Goal: Information Seeking & Learning: Learn about a topic

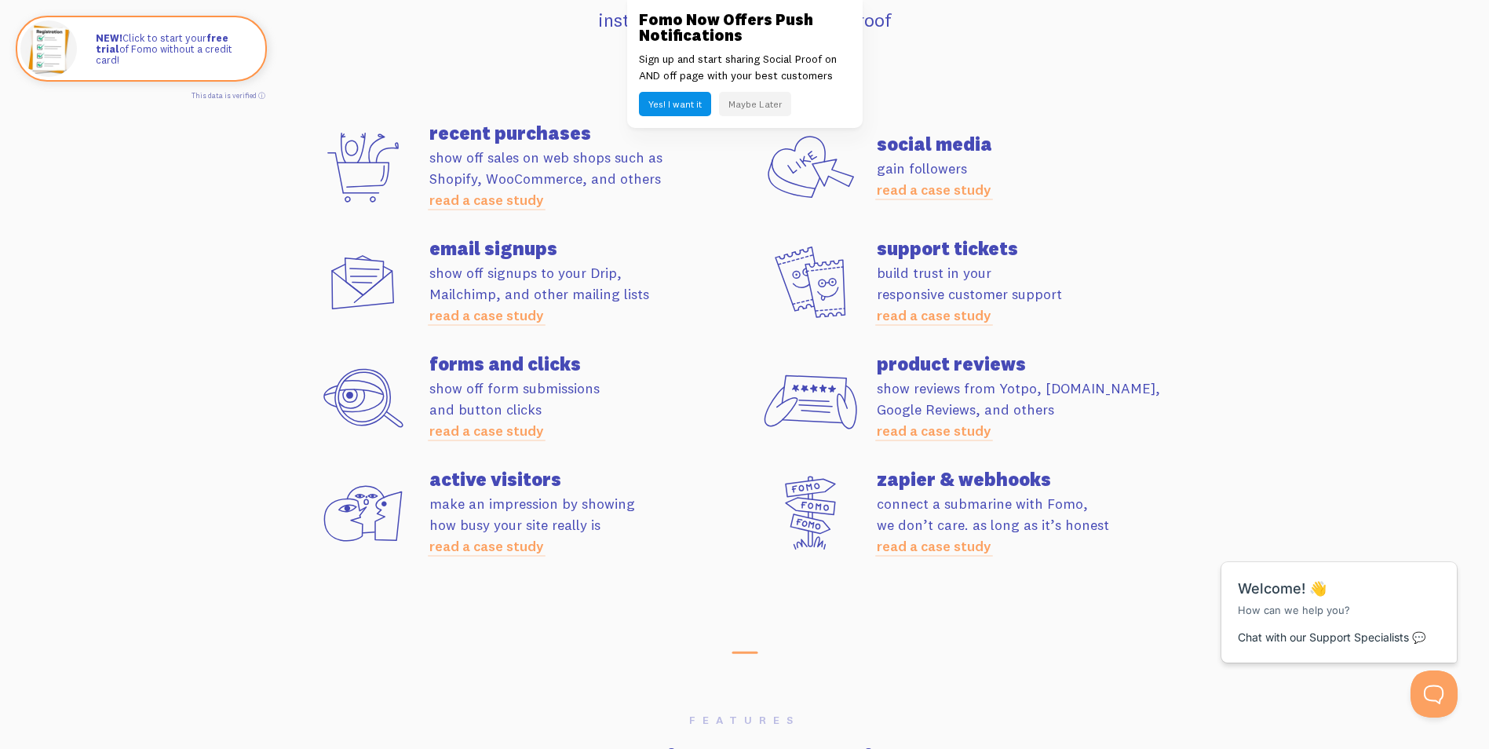
scroll to position [4366, 0]
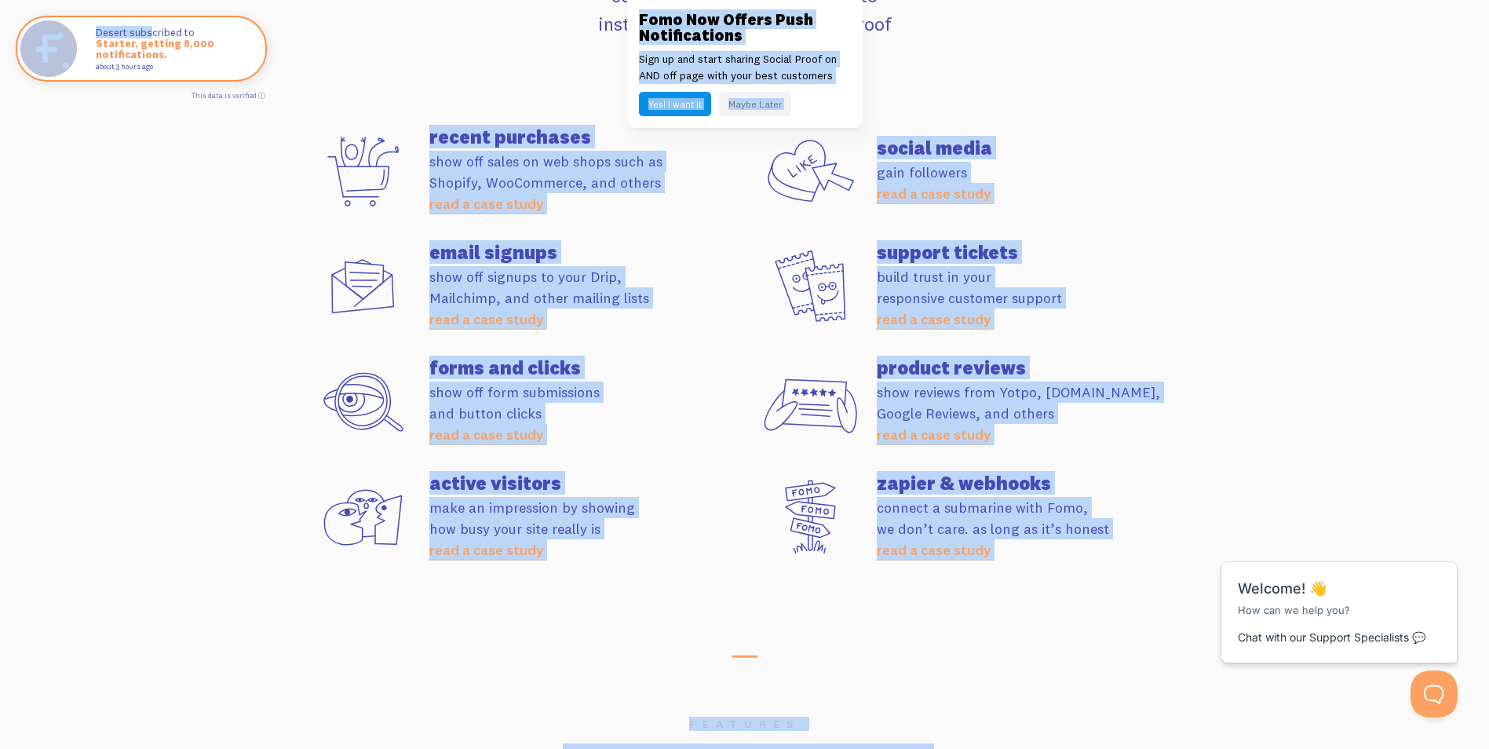
drag, startPoint x: 148, startPoint y: 31, endPoint x: 160, endPoint y: 169, distance: 138.6
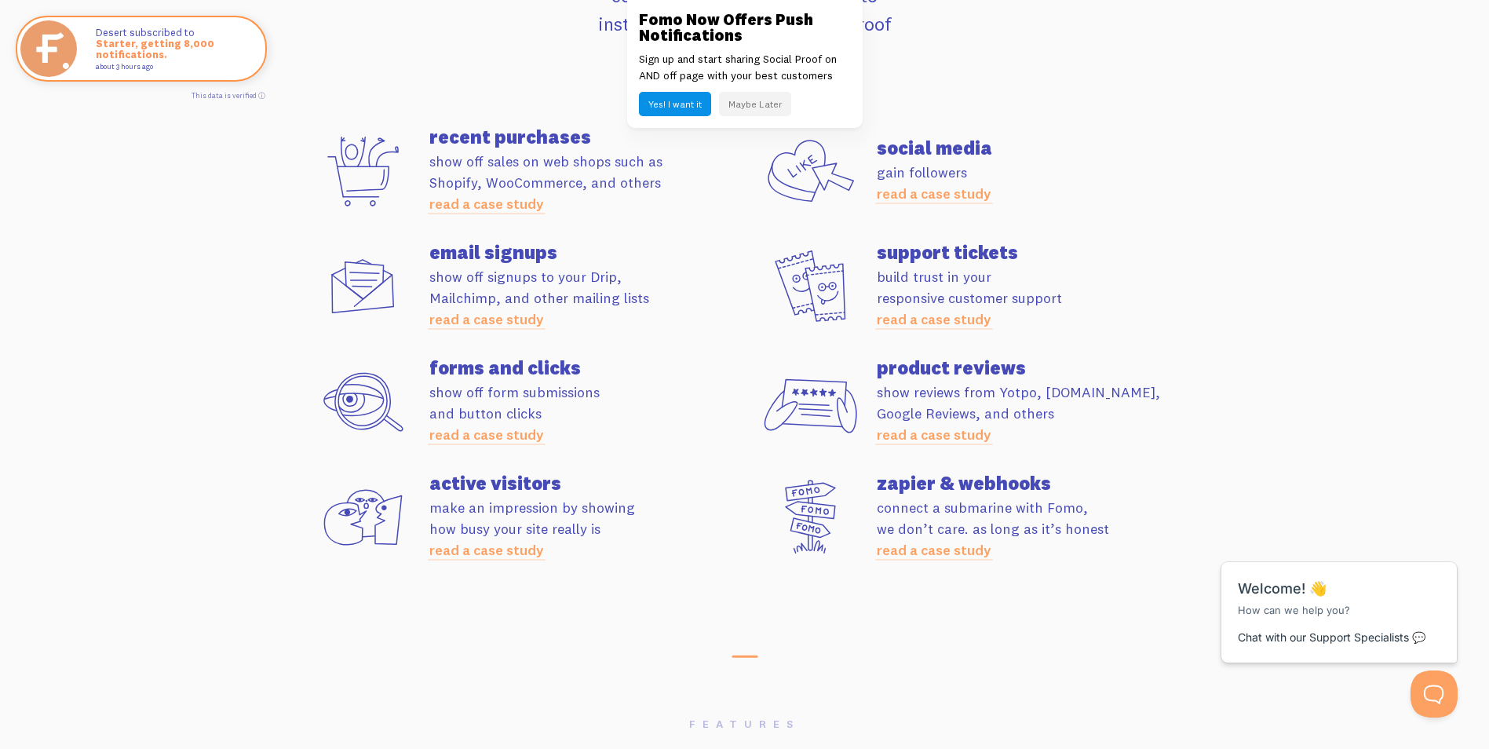
click at [160, 169] on section "Apps 106+ integrations connect apps you already use to instantly start showing …" at bounding box center [744, 248] width 1489 height 793
click at [119, 143] on section "Apps 106+ integrations connect apps you already use to instantly start showing …" at bounding box center [744, 248] width 1489 height 793
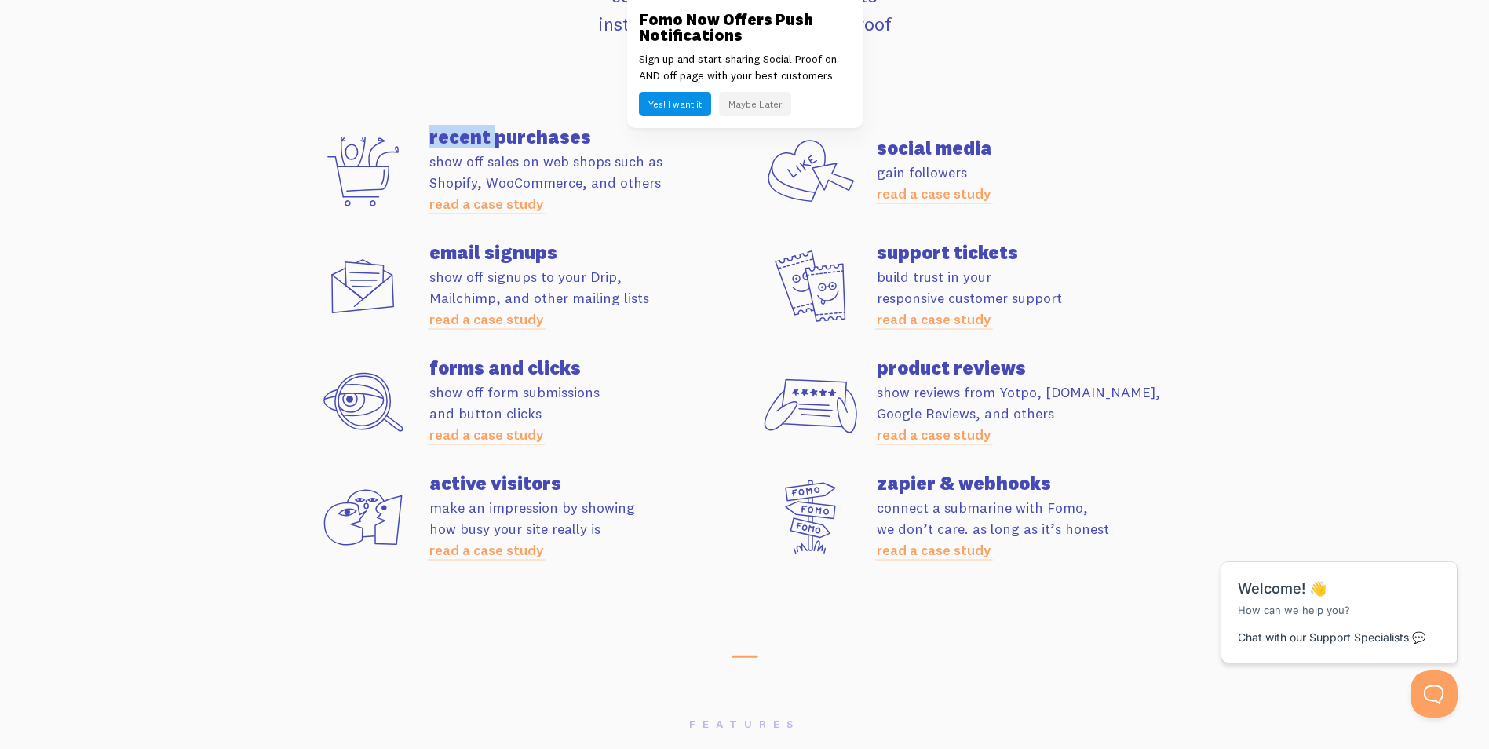
click at [119, 143] on section "Apps 106+ integrations connect apps you already use to instantly start showing …" at bounding box center [744, 248] width 1489 height 793
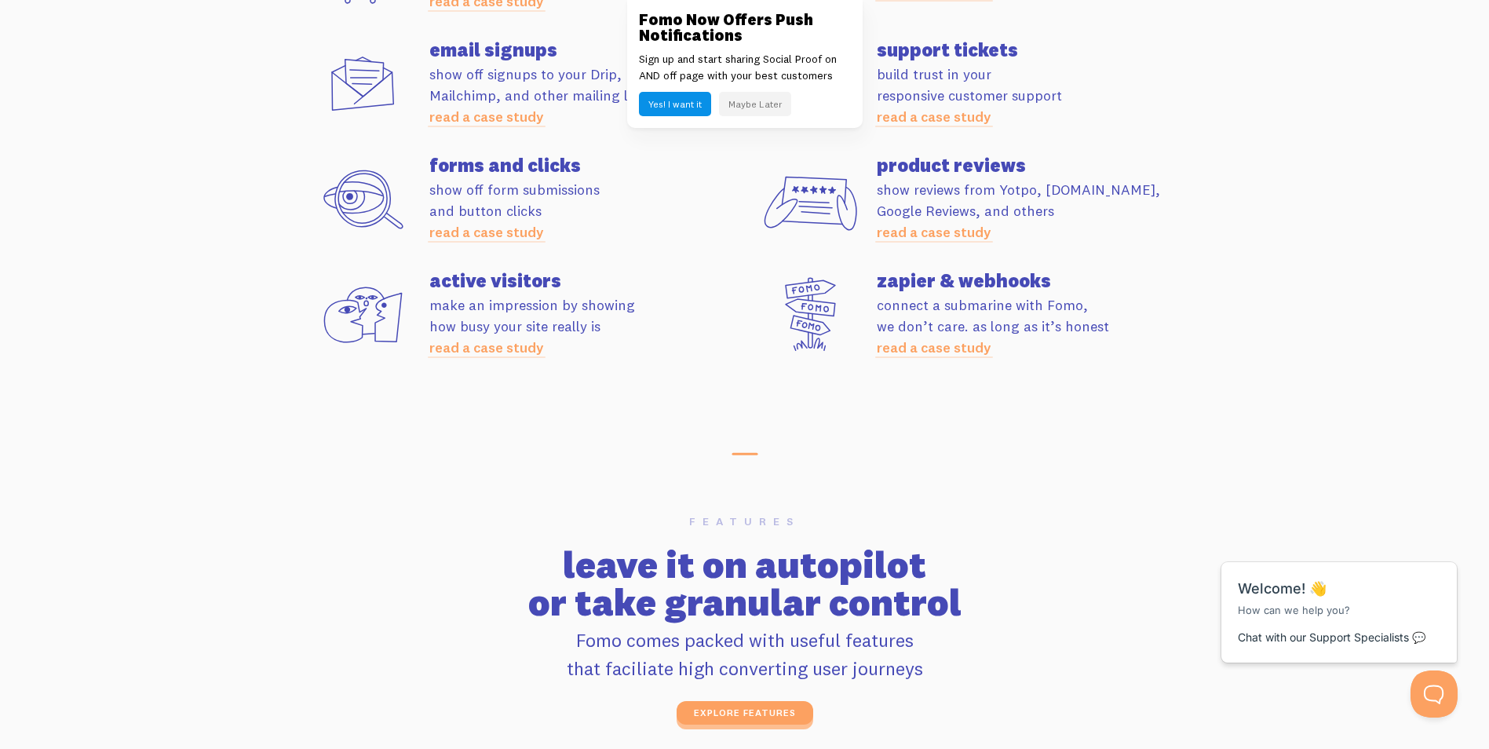
scroll to position [4571, 0]
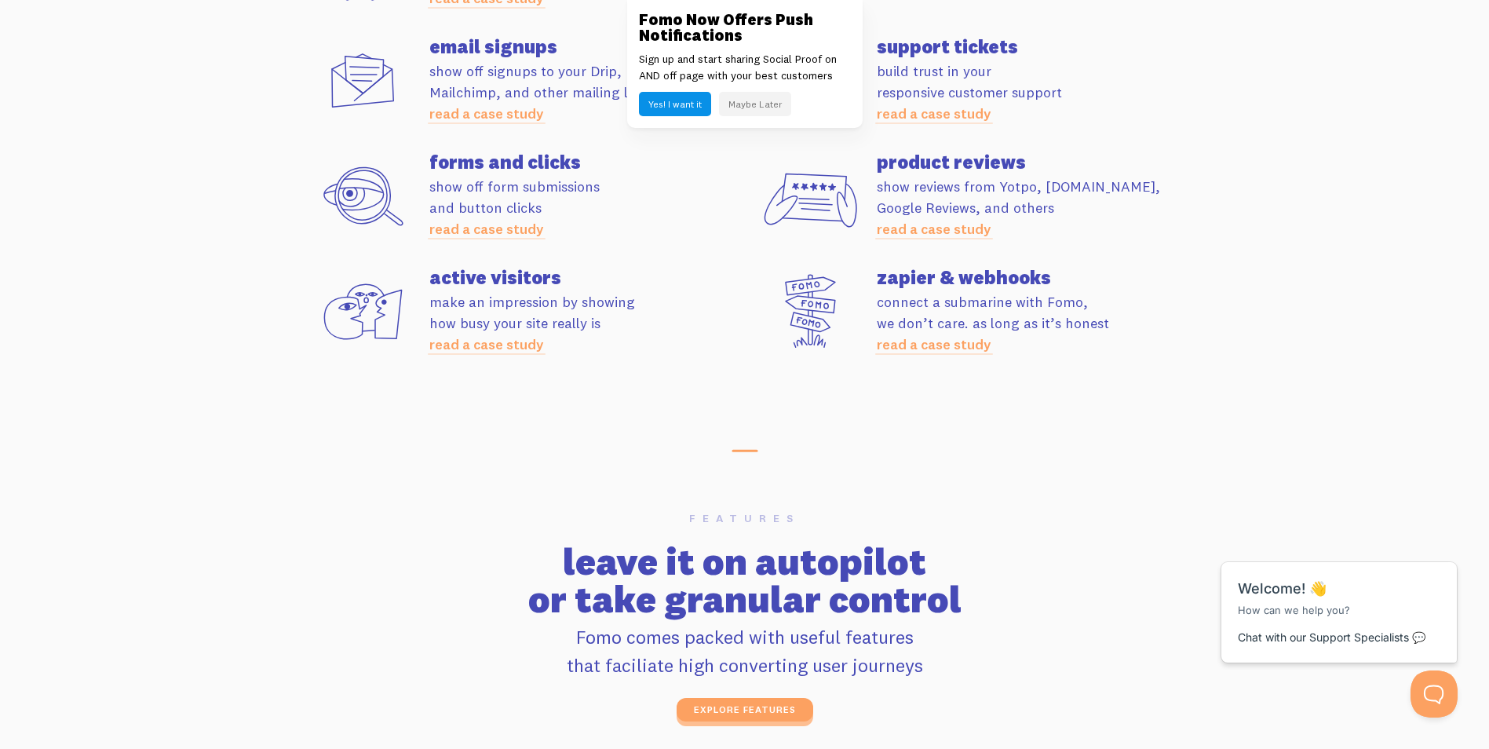
click at [1126, 627] on p "Fomo comes packed with useful features that faciliate high converting user jour…" at bounding box center [745, 650] width 876 height 57
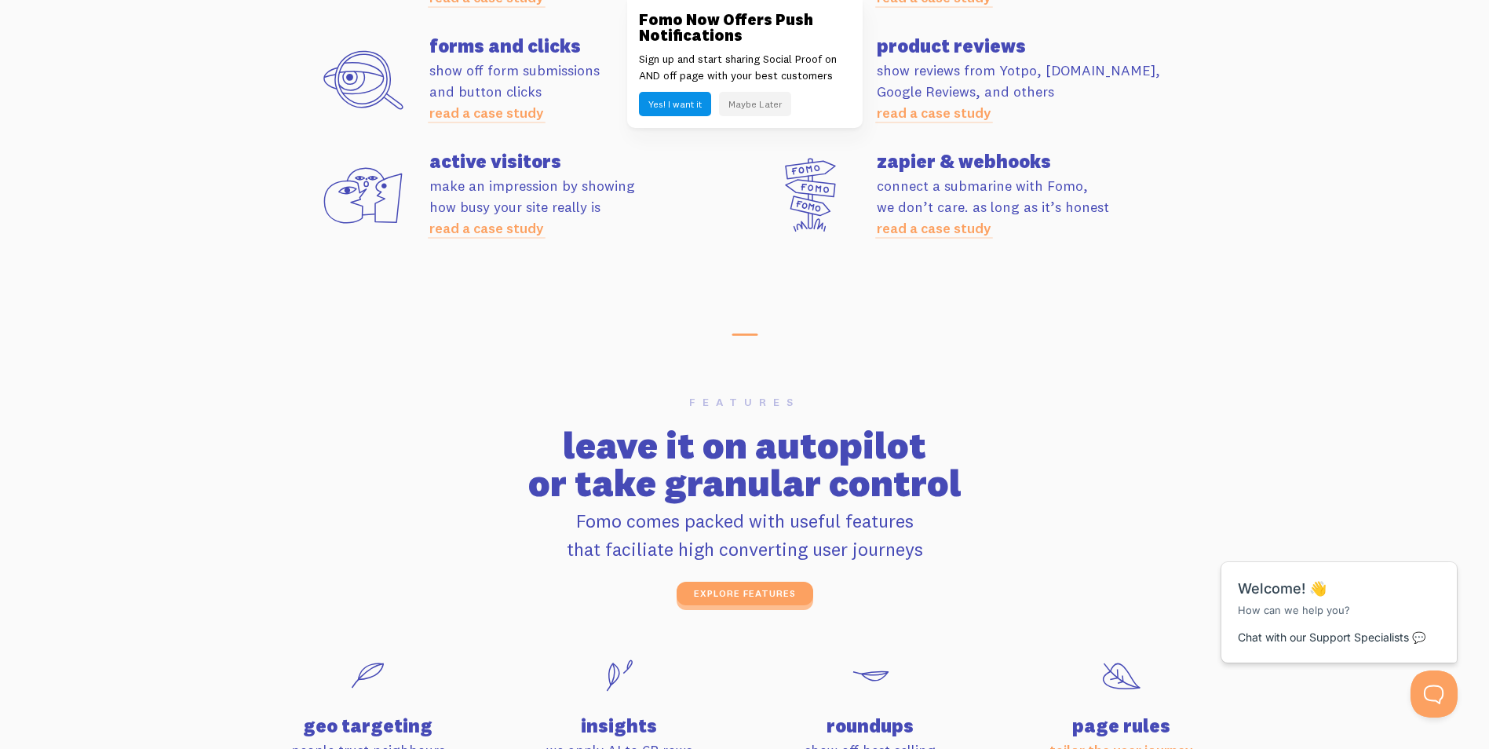
scroll to position [4694, 0]
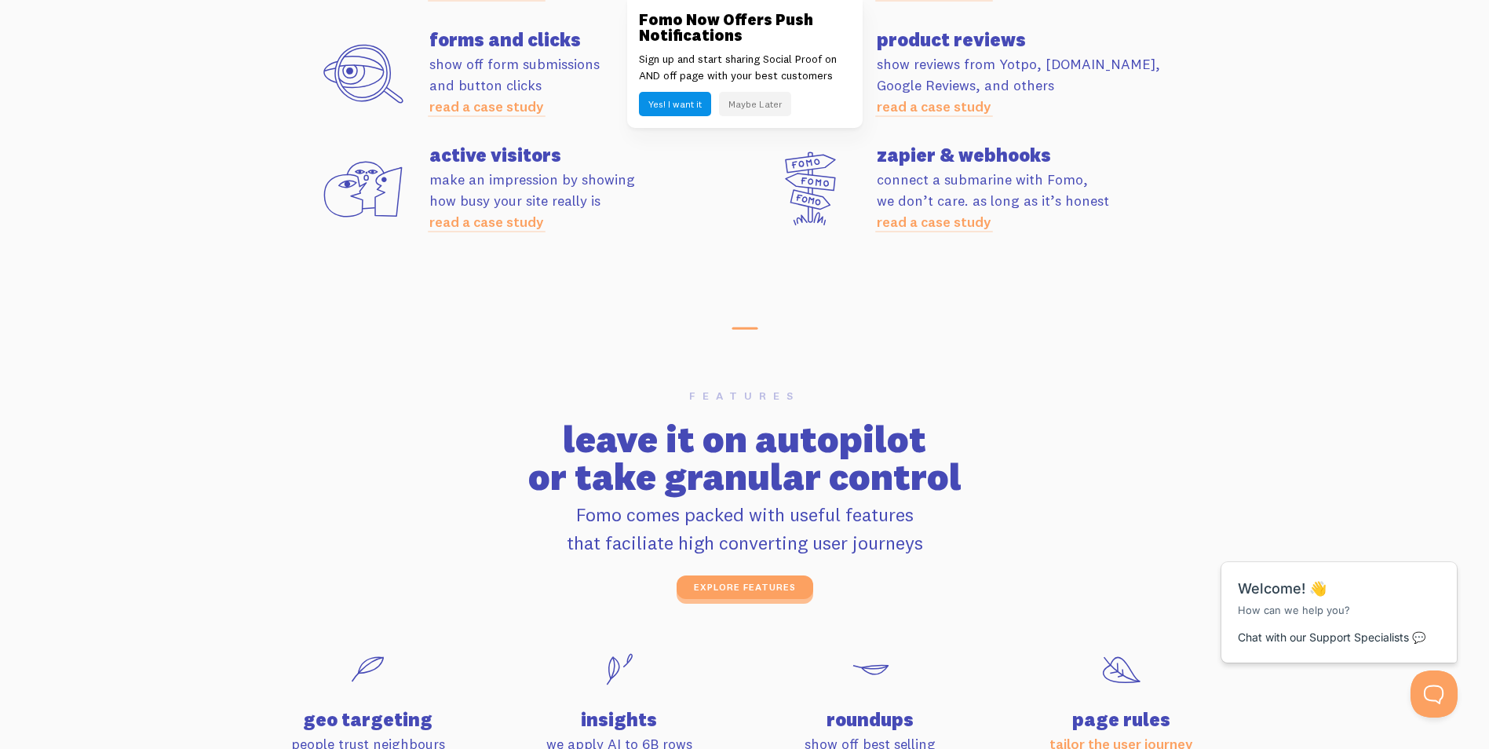
click at [1075, 367] on section "features leave it on autopilot or take granular control Fomo comes packed with …" at bounding box center [744, 687] width 1489 height 706
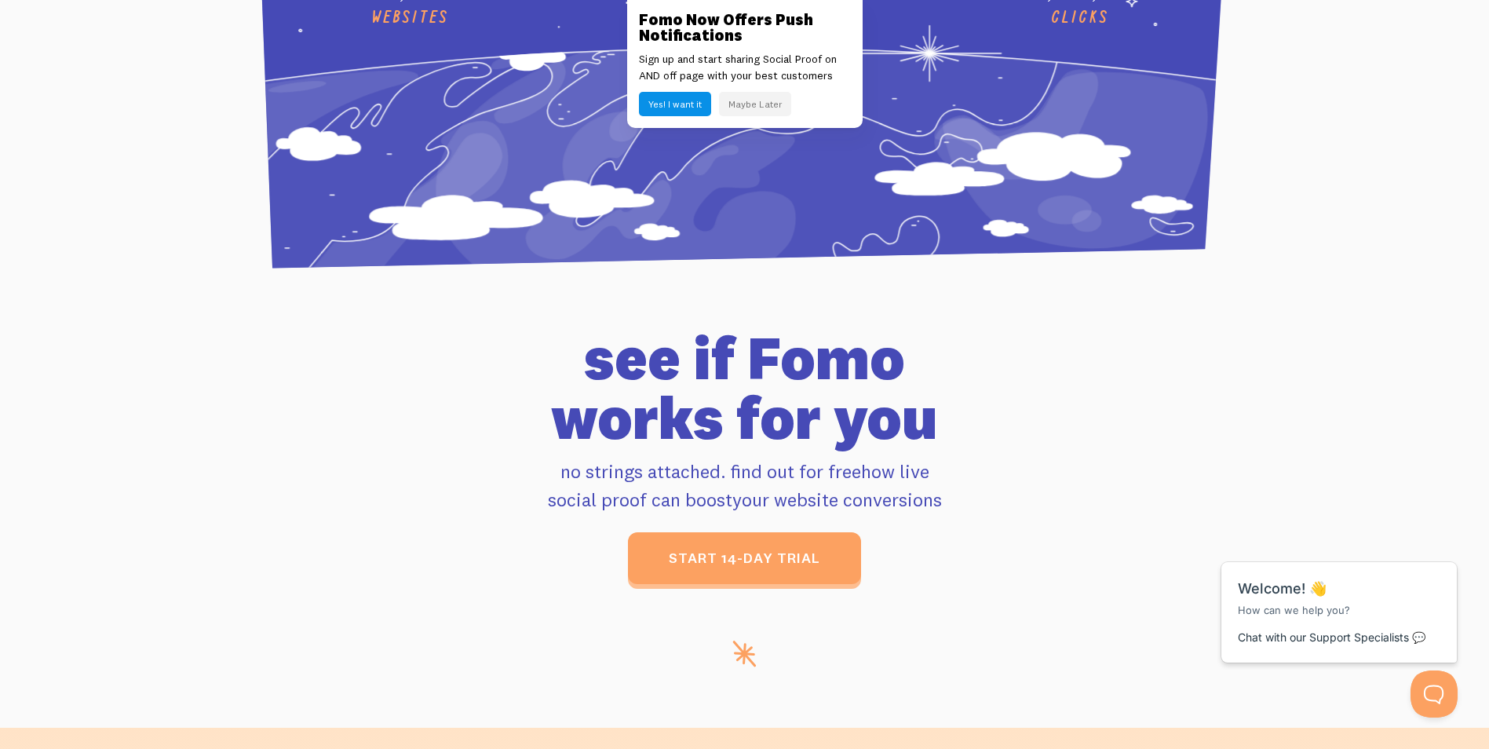
scroll to position [6078, 0]
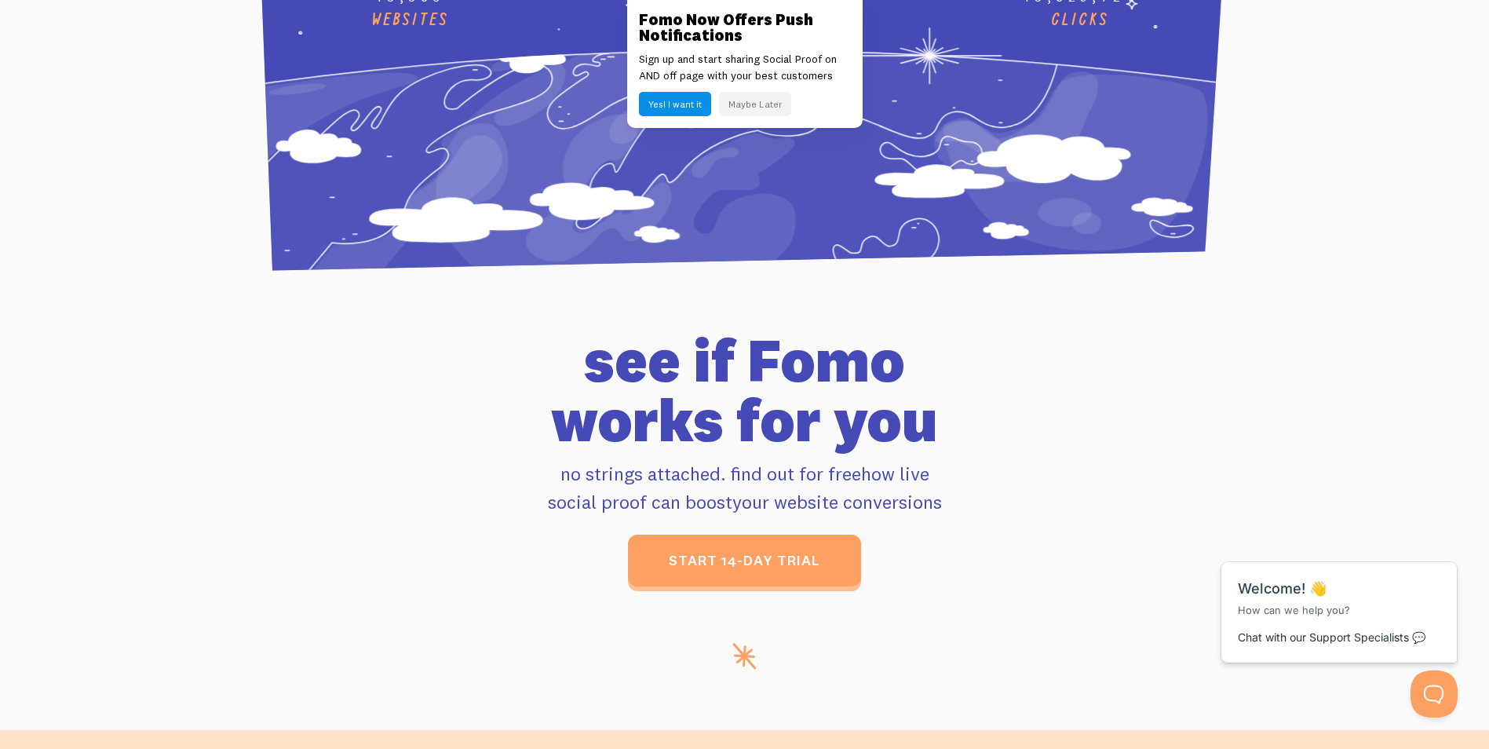
click at [511, 31] on icon at bounding box center [744, 7] width 985 height 528
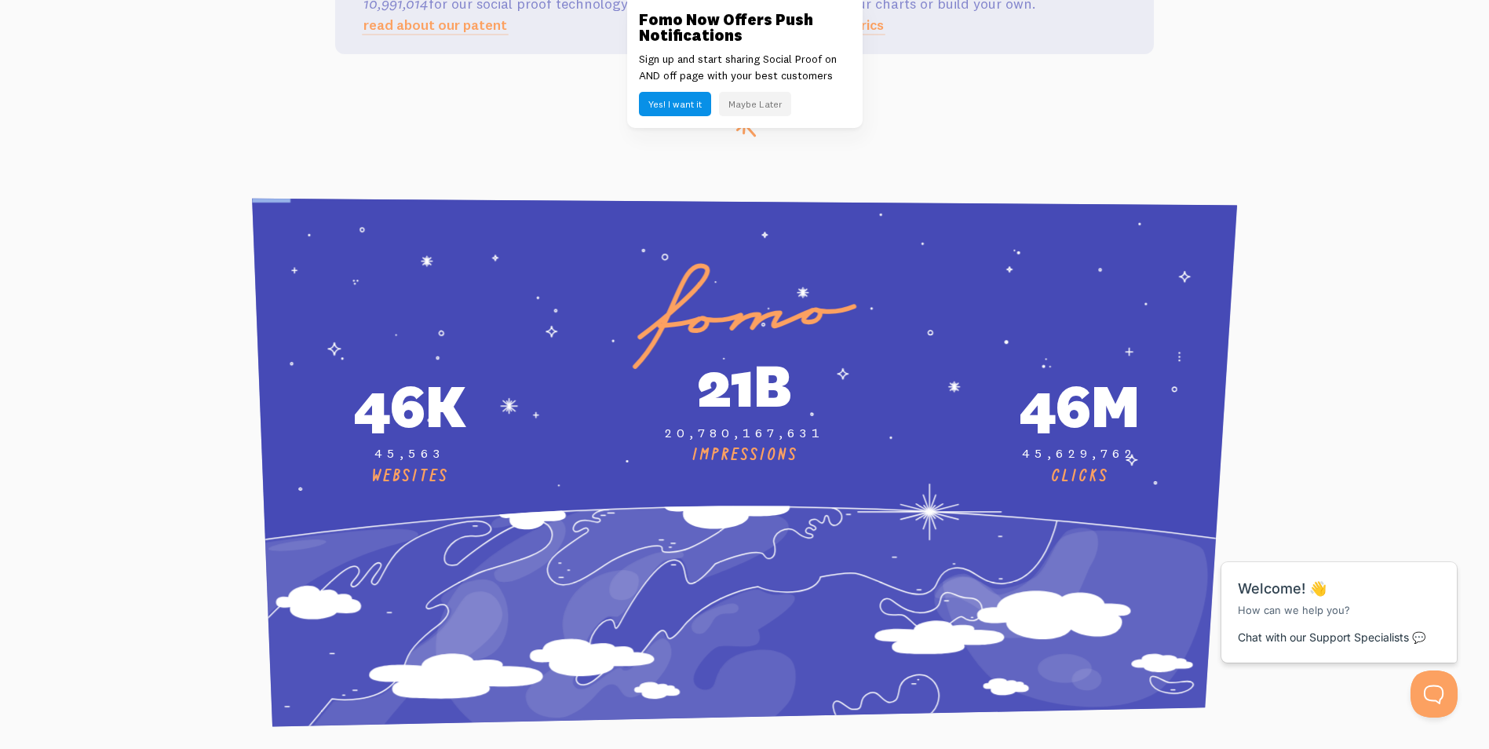
scroll to position [5629, 0]
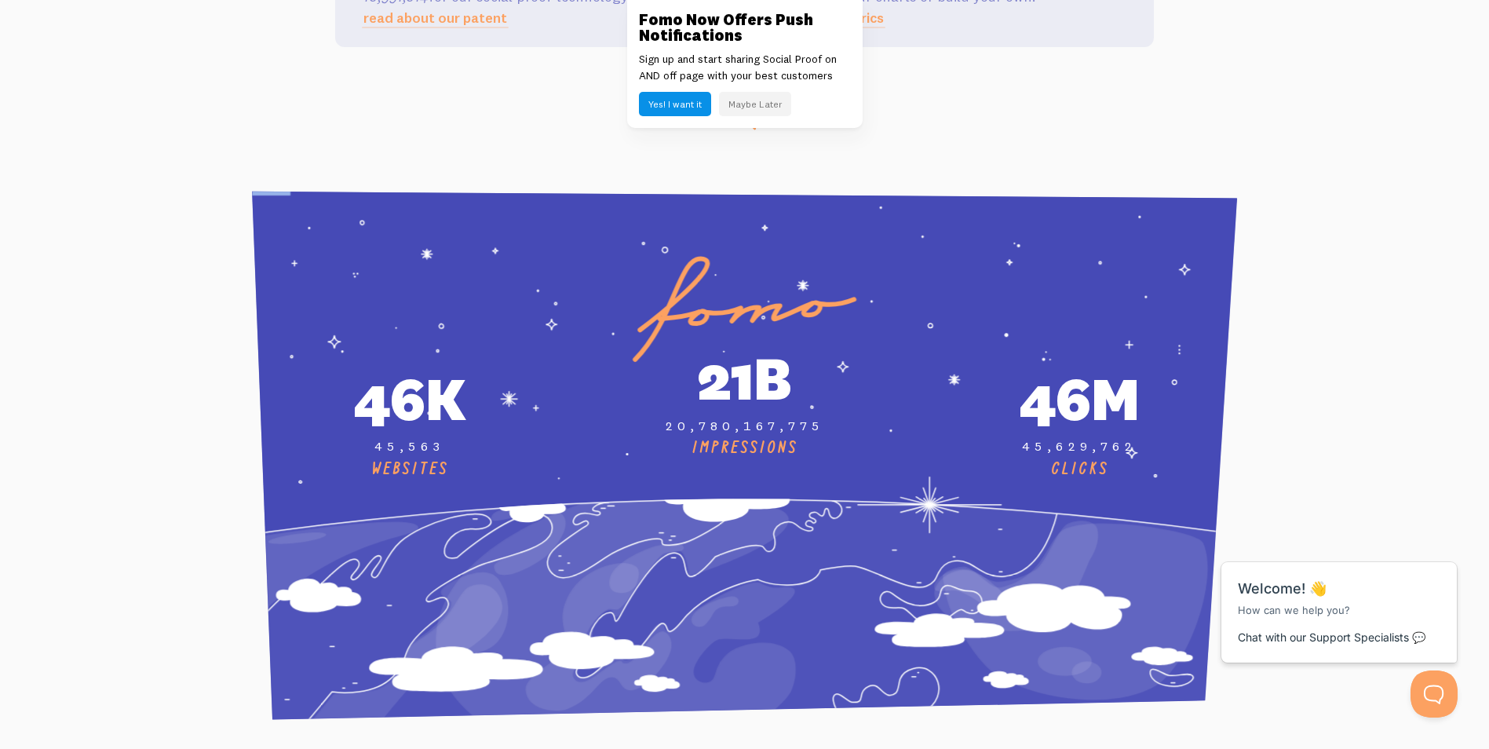
click at [553, 171] on section "CLICKS" at bounding box center [744, 457] width 1489 height 646
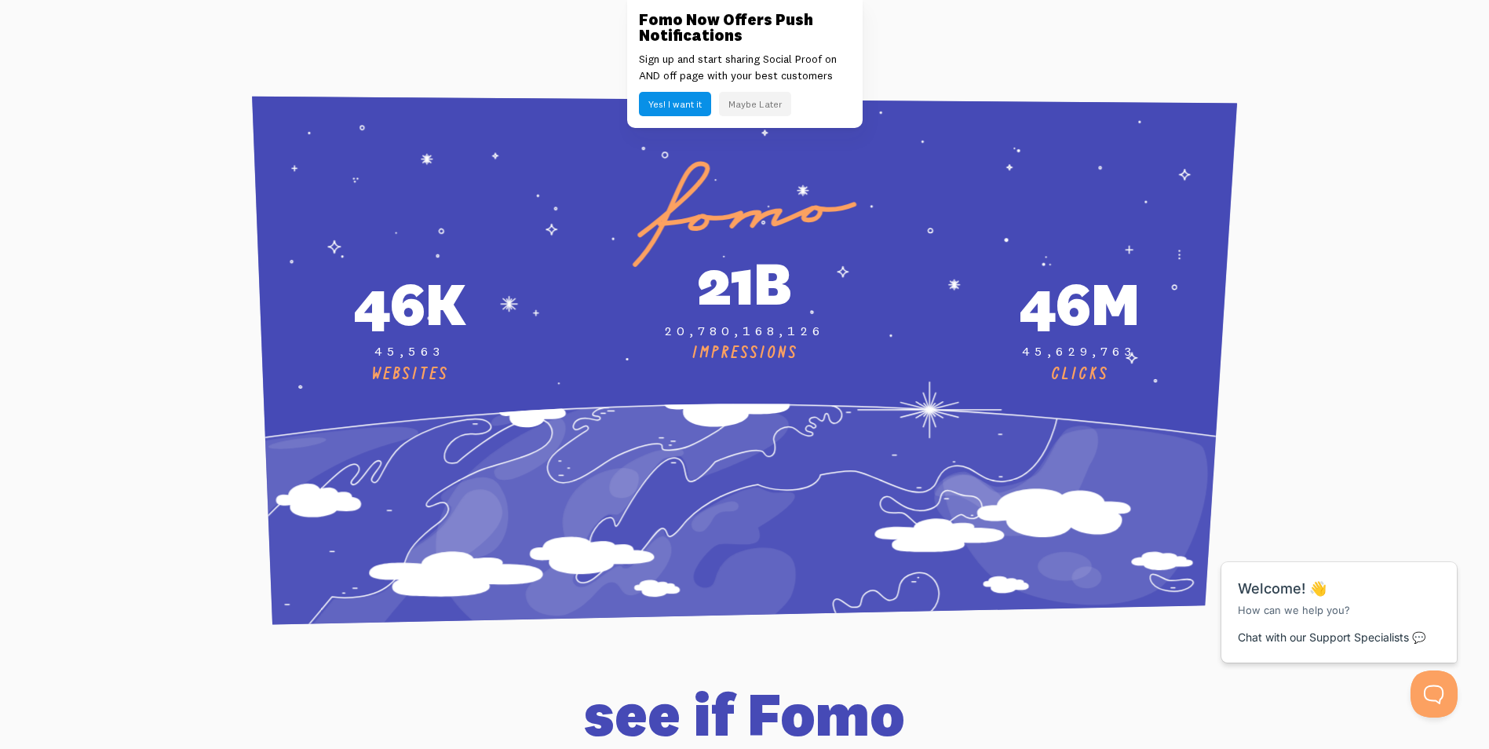
scroll to position [5724, 0]
drag, startPoint x: 500, startPoint y: 425, endPoint x: 494, endPoint y: 226, distance: 199.4
click at [494, 226] on g "CLICKS" at bounding box center [721, 385] width 1199 height 607
click at [494, 226] on icon at bounding box center [744, 361] width 985 height 528
